Goal: Check status: Check status

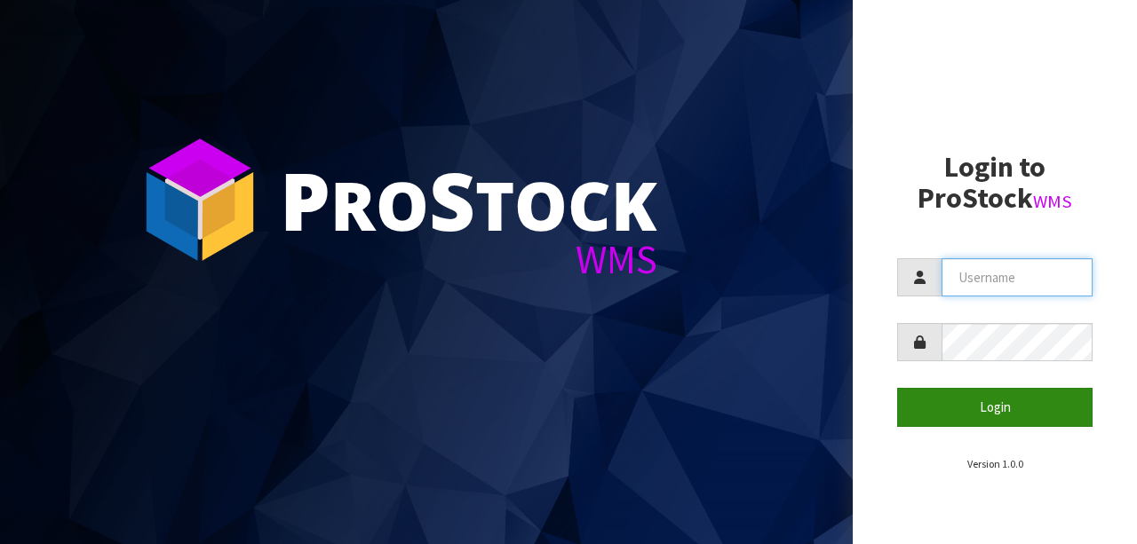
type input "[EMAIL_ADDRESS][DOMAIN_NAME]"
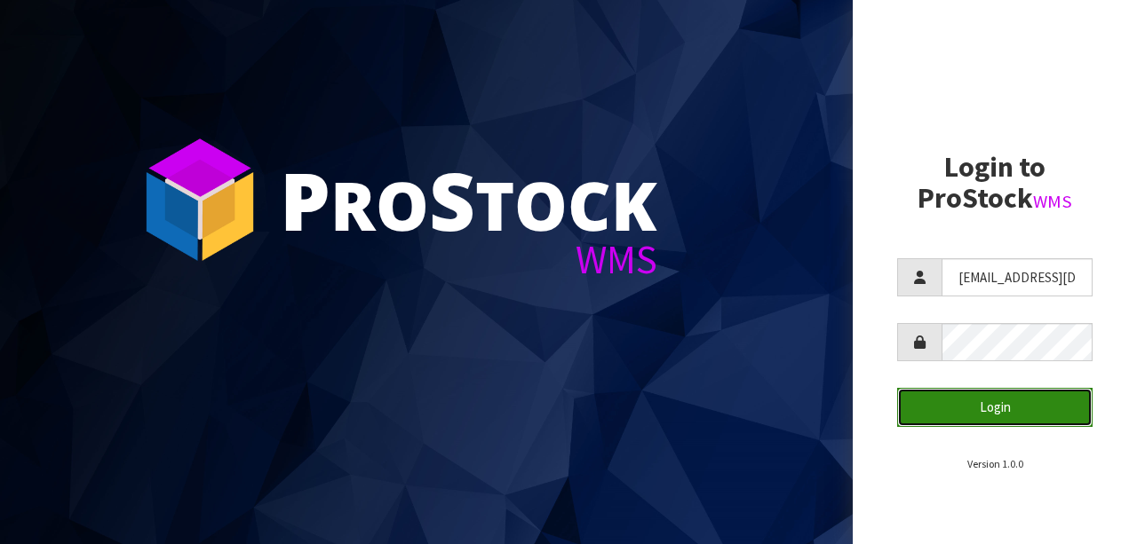
click at [1018, 395] on button "Login" at bounding box center [994, 407] width 195 height 38
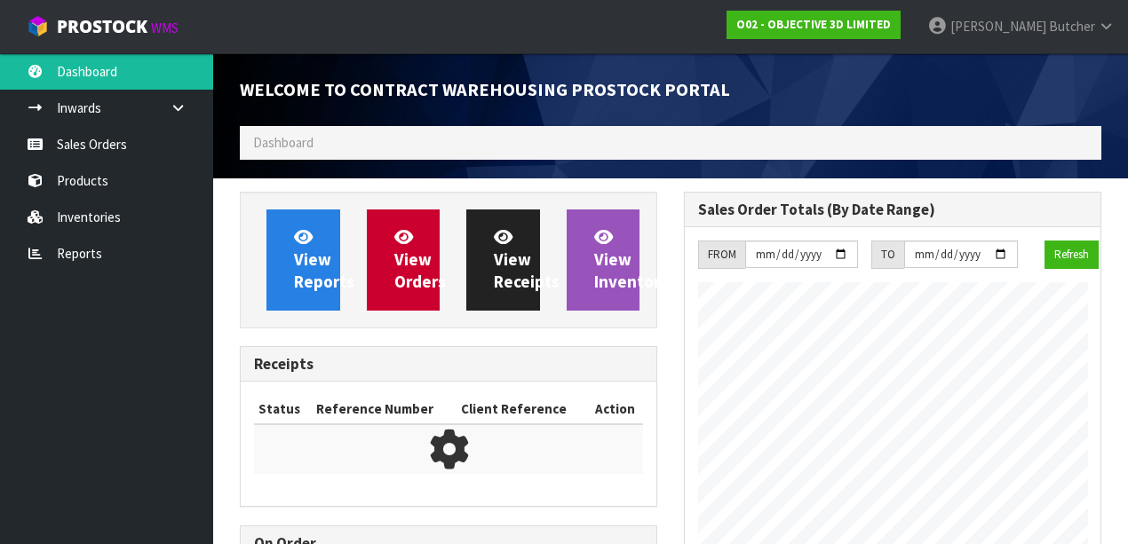
scroll to position [904, 444]
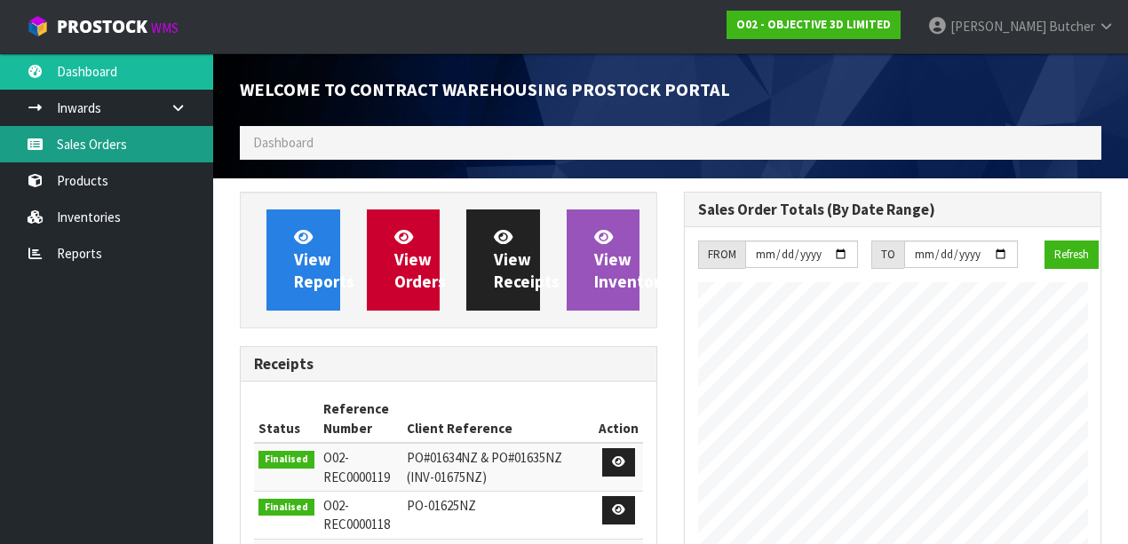
click at [78, 150] on link "Sales Orders" at bounding box center [106, 144] width 213 height 36
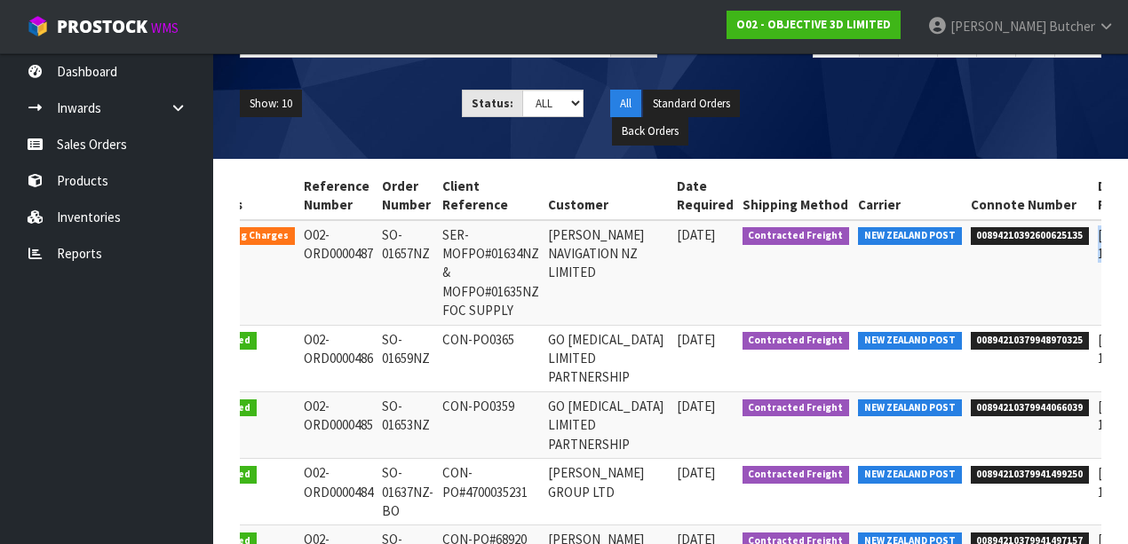
scroll to position [0, 73]
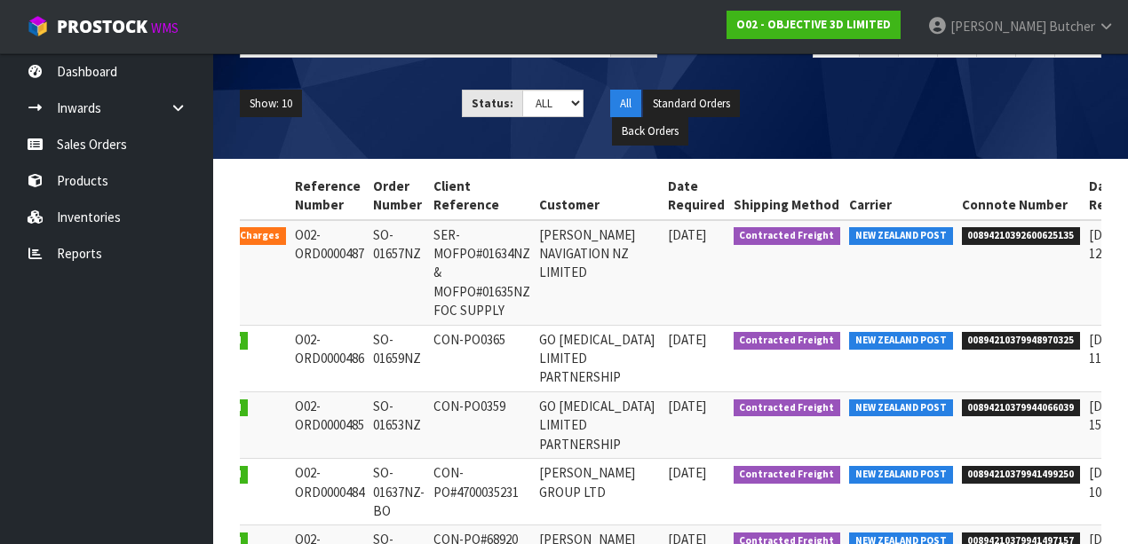
drag, startPoint x: 1100, startPoint y: 241, endPoint x: 1023, endPoint y: 245, distance: 77.4
click at [1023, 245] on div "Status Reference Number Order Number Client Reference Customer Date Required Sh…" at bounding box center [670, 554] width 888 height 764
drag, startPoint x: 908, startPoint y: 231, endPoint x: 994, endPoint y: 256, distance: 89.7
click at [1017, 238] on span "00894210392600625135" at bounding box center [1021, 236] width 119 height 18
copy span "00894210392600625135"
